Goal: Task Accomplishment & Management: Manage account settings

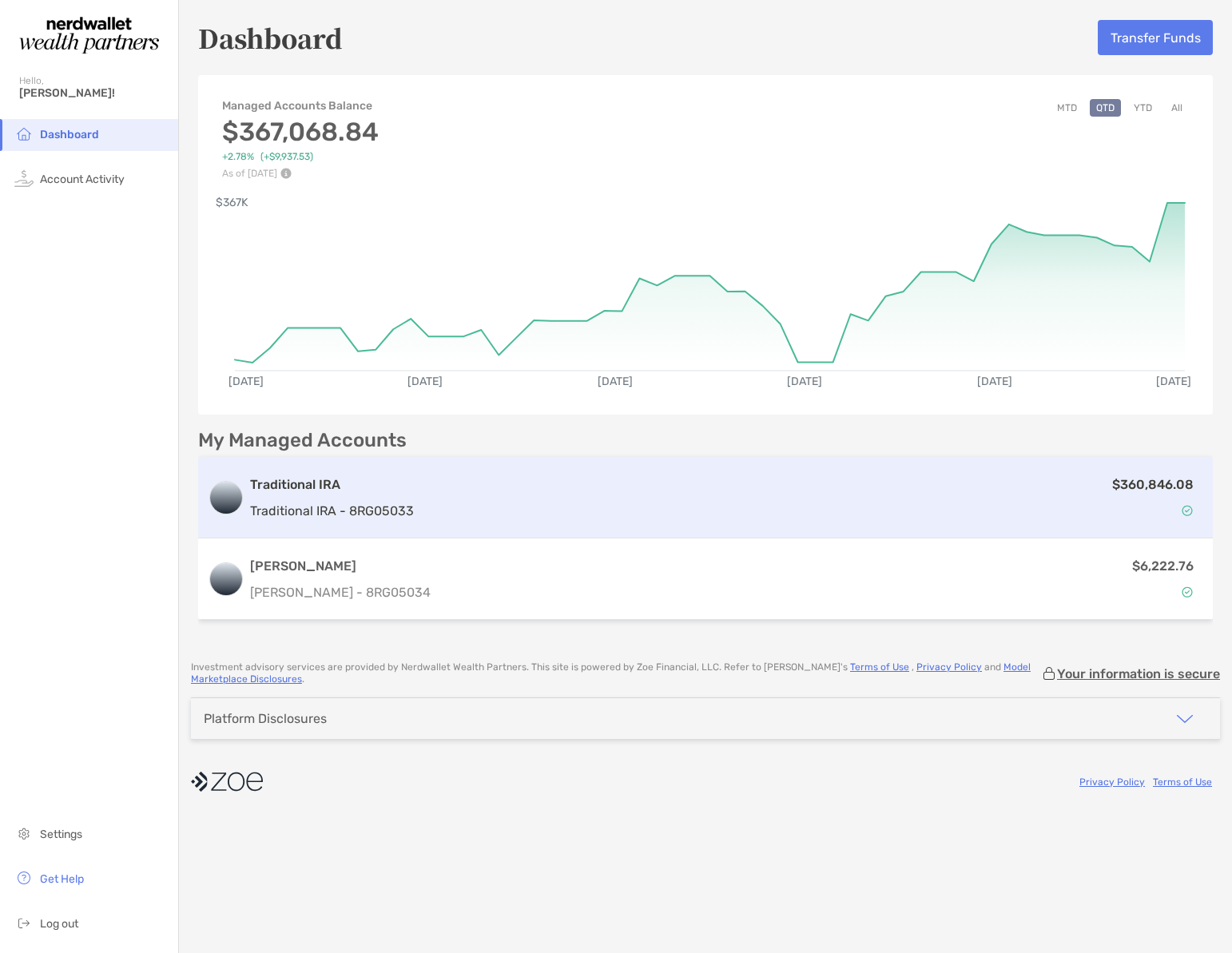
drag, startPoint x: 402, startPoint y: 496, endPoint x: 409, endPoint y: 486, distance: 12.2
click at [402, 496] on div "Traditional IRA Traditional IRA - 8RG05033" at bounding box center [332, 498] width 163 height 46
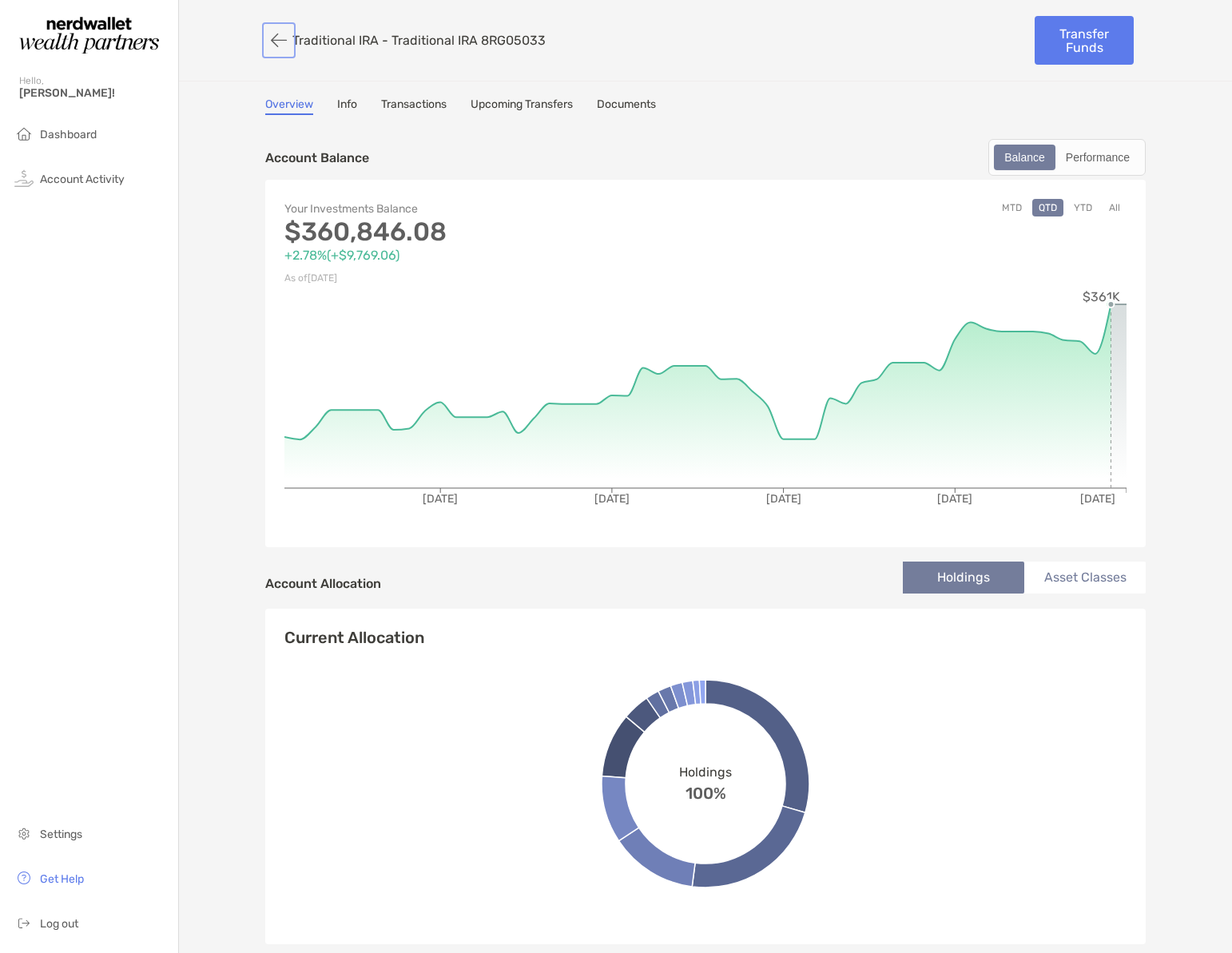
click at [278, 37] on button "button" at bounding box center [279, 40] width 27 height 30
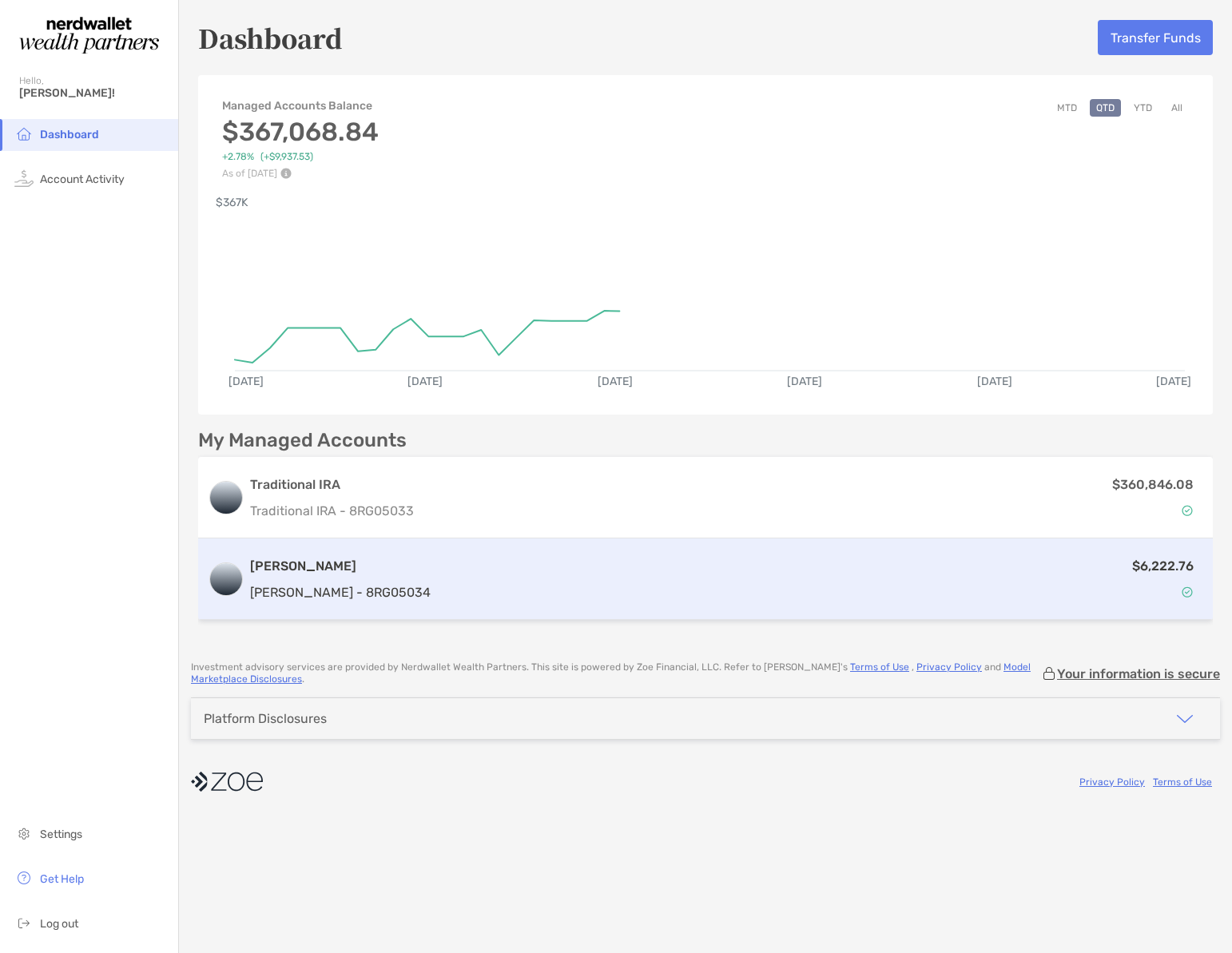
drag, startPoint x: 1158, startPoint y: 569, endPoint x: 1134, endPoint y: 577, distance: 25.3
click at [1157, 569] on p "$6,222.76" at bounding box center [1163, 566] width 62 height 20
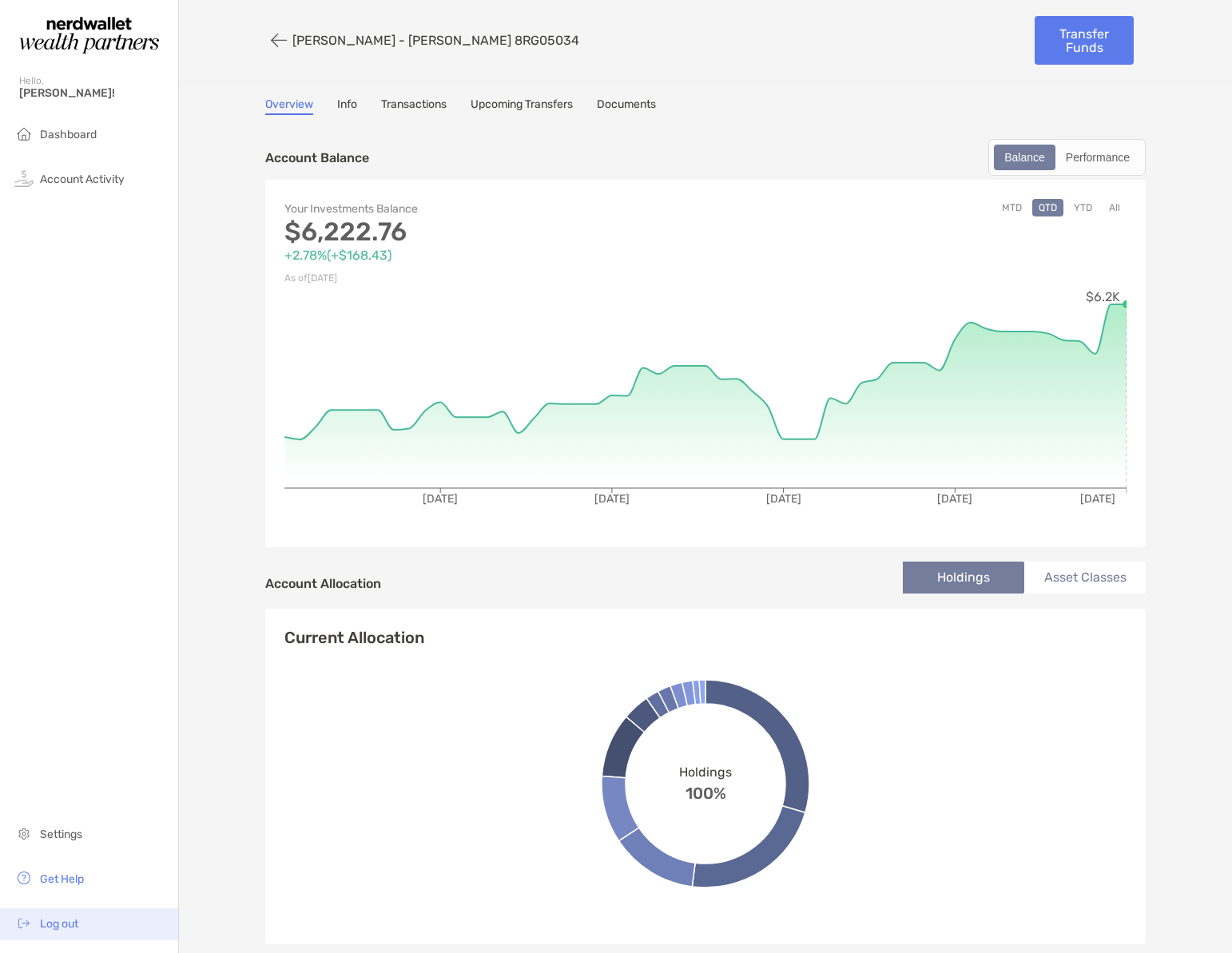
click at [69, 929] on span "Log out" at bounding box center [59, 923] width 39 height 13
